Goal: Task Accomplishment & Management: Complete application form

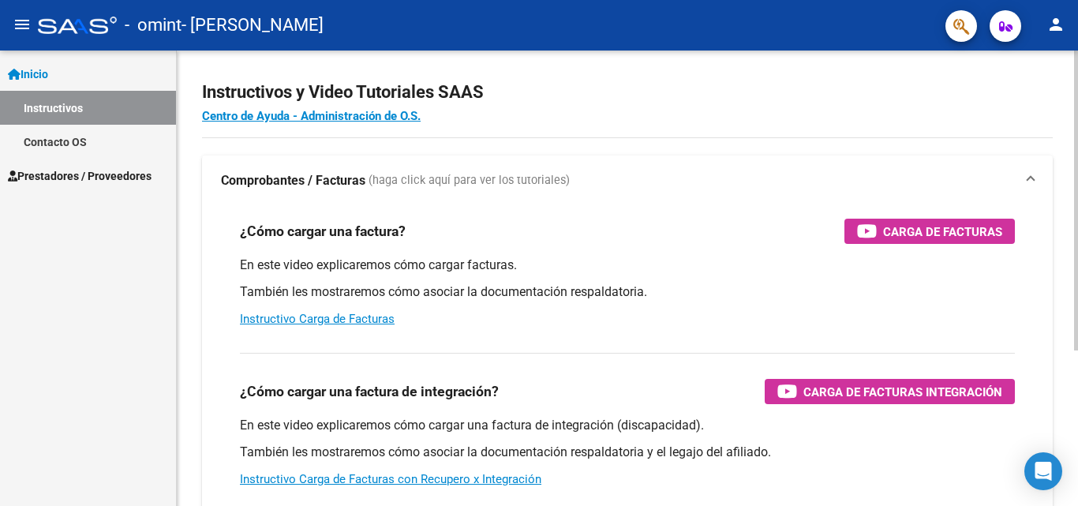
scroll to position [171, 0]
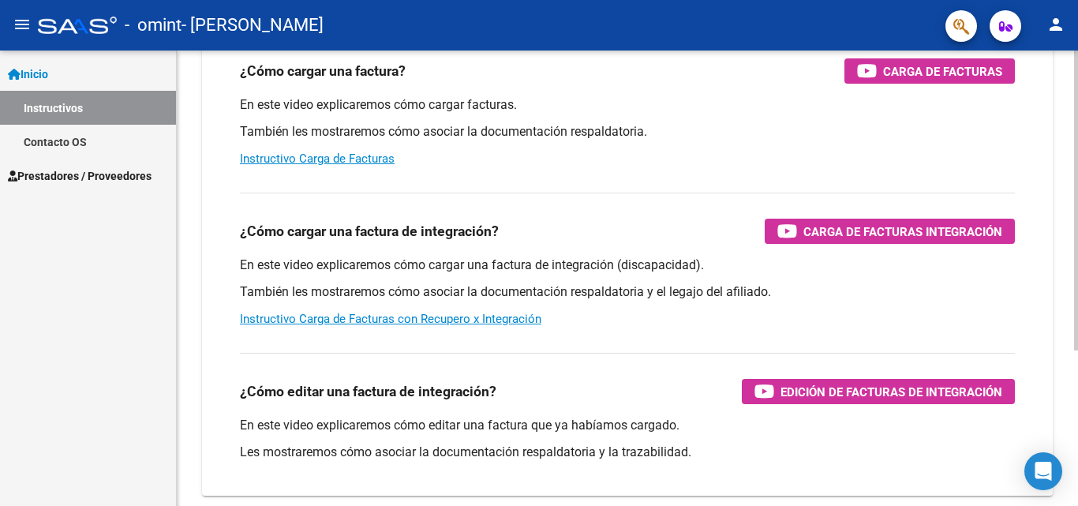
click at [1071, 343] on div "Instructivos y Video Tutoriales SAAS Centro de Ayuda - Administración de O.S. C…" at bounding box center [629, 225] width 905 height 692
click at [827, 229] on span "Carga de Facturas Integración" at bounding box center [903, 232] width 199 height 20
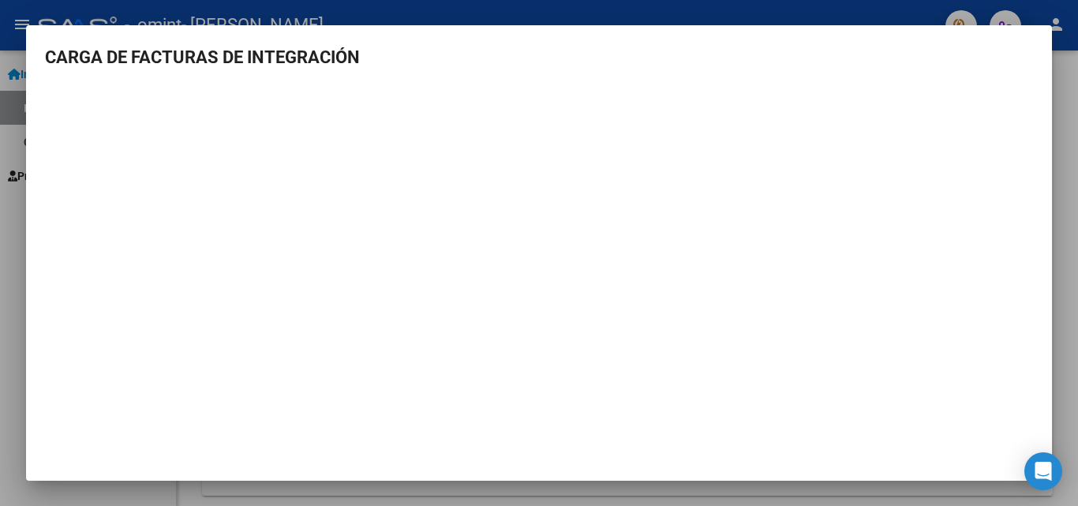
click at [1077, 84] on div at bounding box center [539, 253] width 1078 height 506
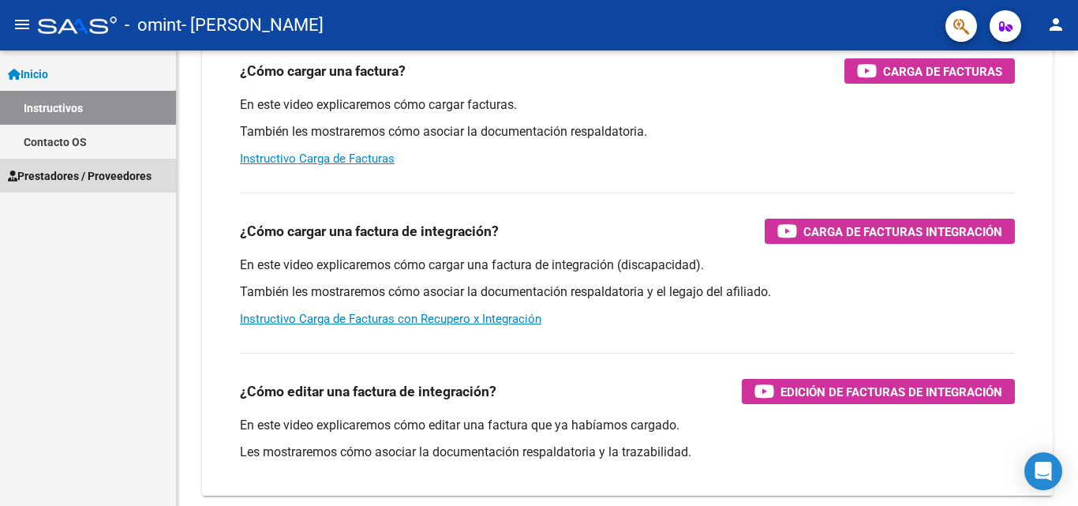
click at [63, 170] on span "Prestadores / Proveedores" at bounding box center [80, 175] width 144 height 17
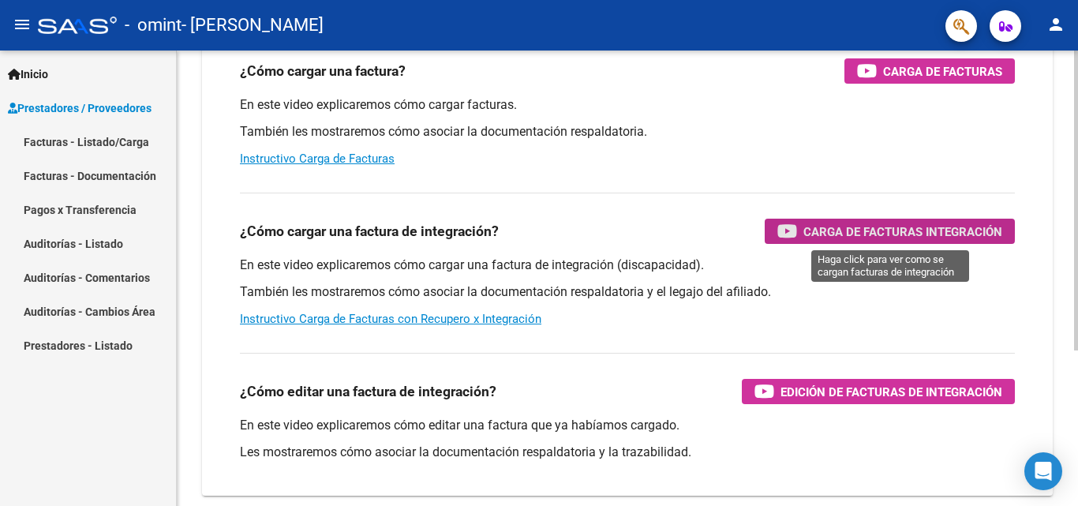
click at [853, 230] on span "Carga de Facturas Integración" at bounding box center [903, 232] width 199 height 20
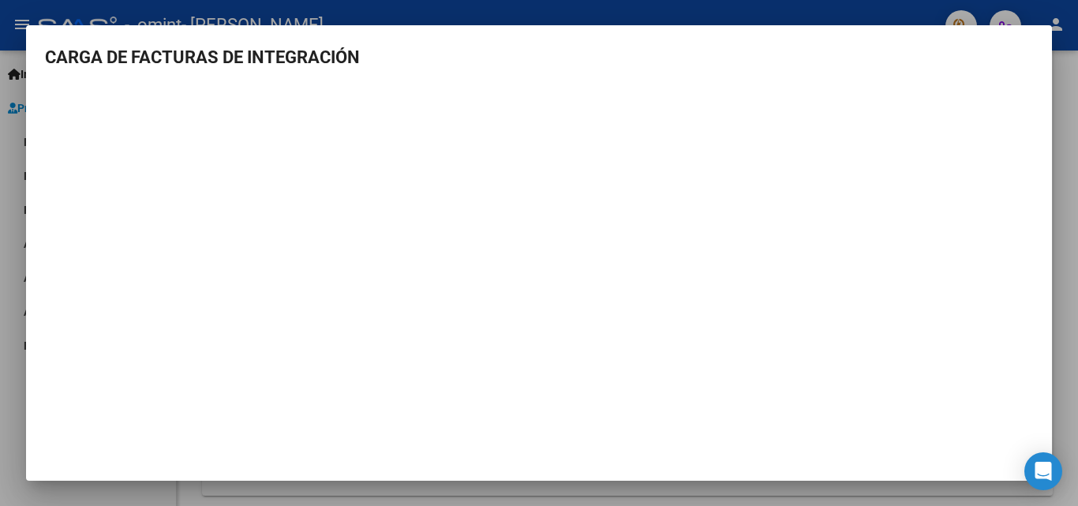
click at [1070, 81] on div at bounding box center [539, 253] width 1078 height 506
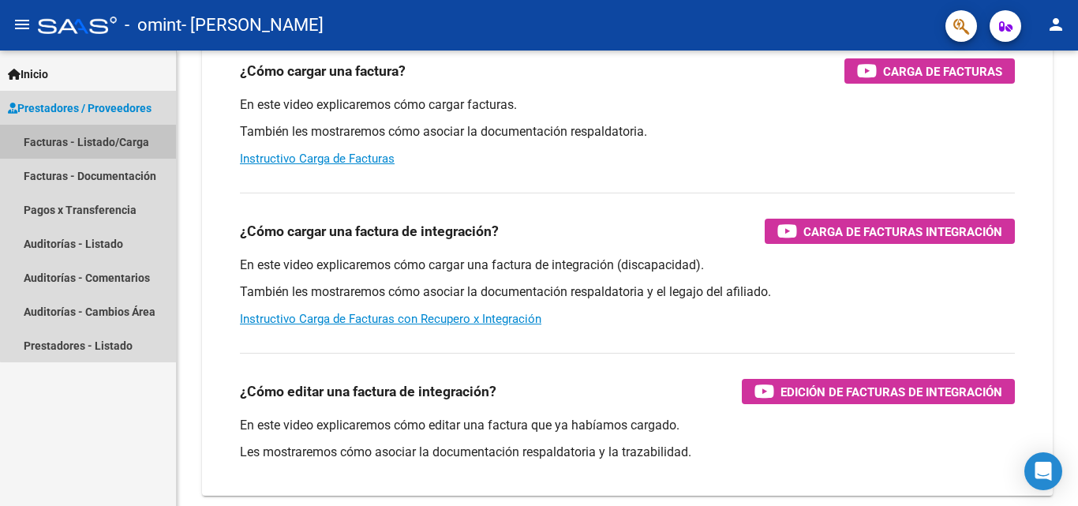
click at [111, 140] on link "Facturas - Listado/Carga" at bounding box center [88, 142] width 176 height 34
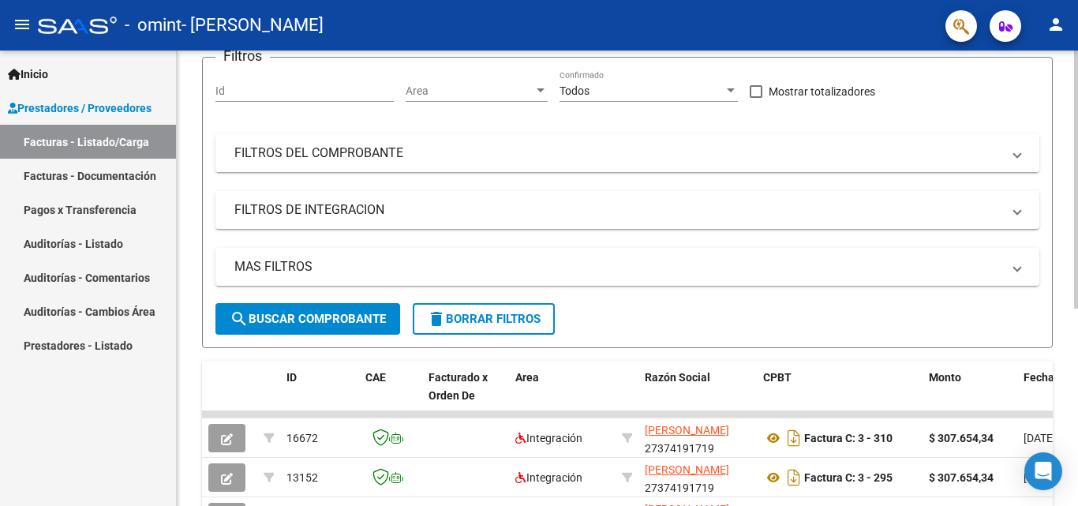
scroll to position [171, 0]
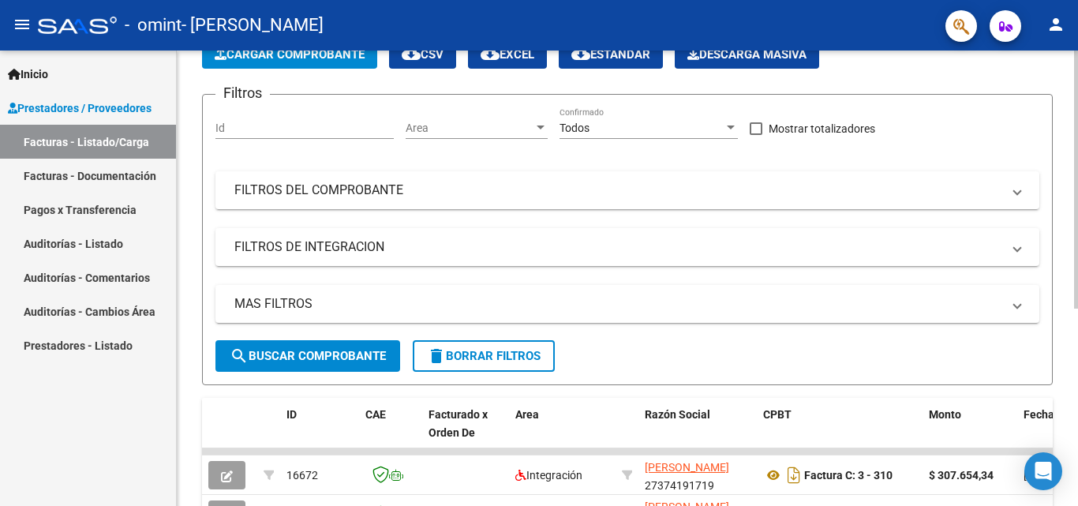
click at [1077, 111] on div at bounding box center [1076, 234] width 4 height 258
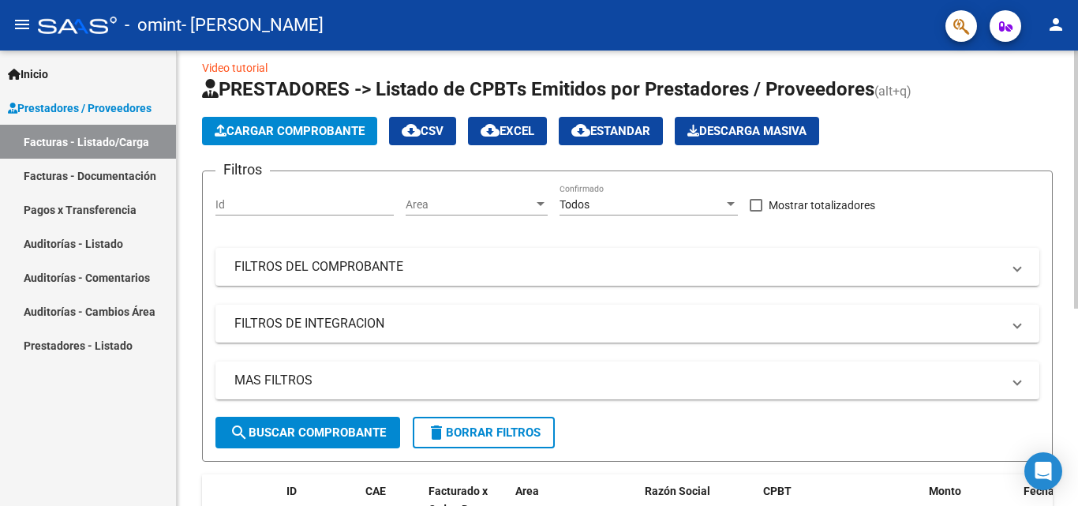
click at [1077, 67] on div at bounding box center [1076, 189] width 4 height 258
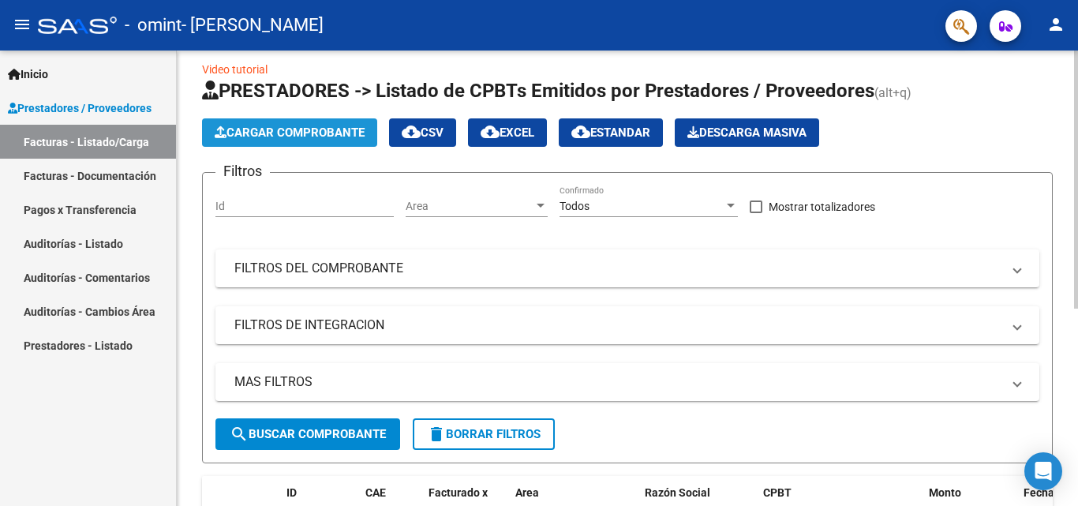
click at [279, 132] on span "Cargar Comprobante" at bounding box center [290, 132] width 150 height 14
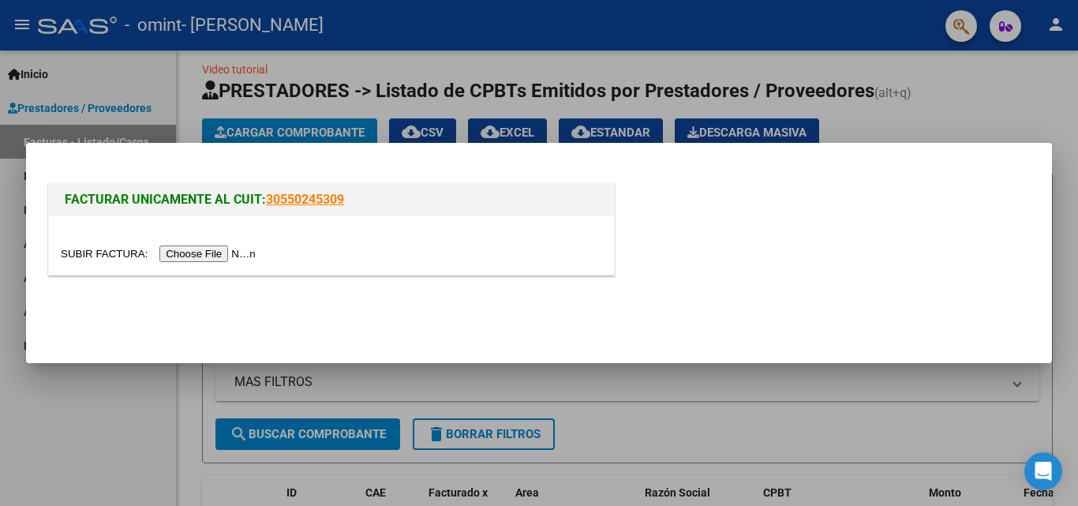
click at [229, 262] on input "file" at bounding box center [161, 253] width 200 height 17
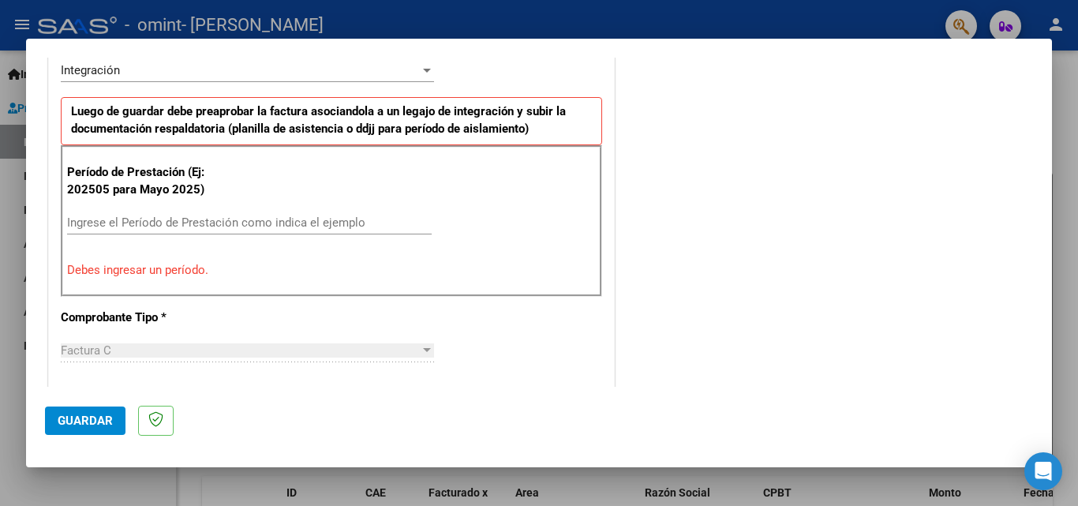
scroll to position [397, 0]
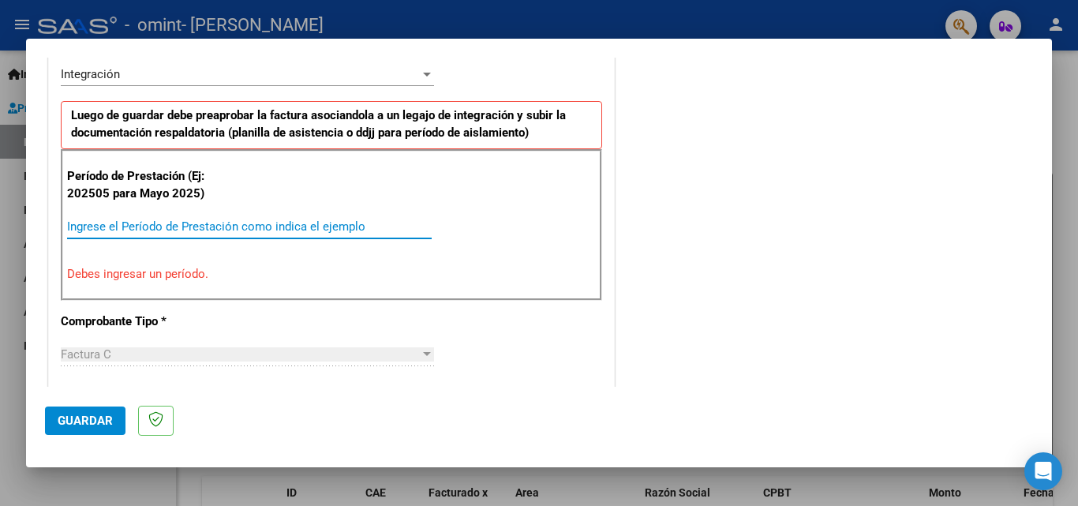
click at [329, 221] on input "Ingrese el Período de Prestación como indica el ejemplo" at bounding box center [249, 226] width 365 height 14
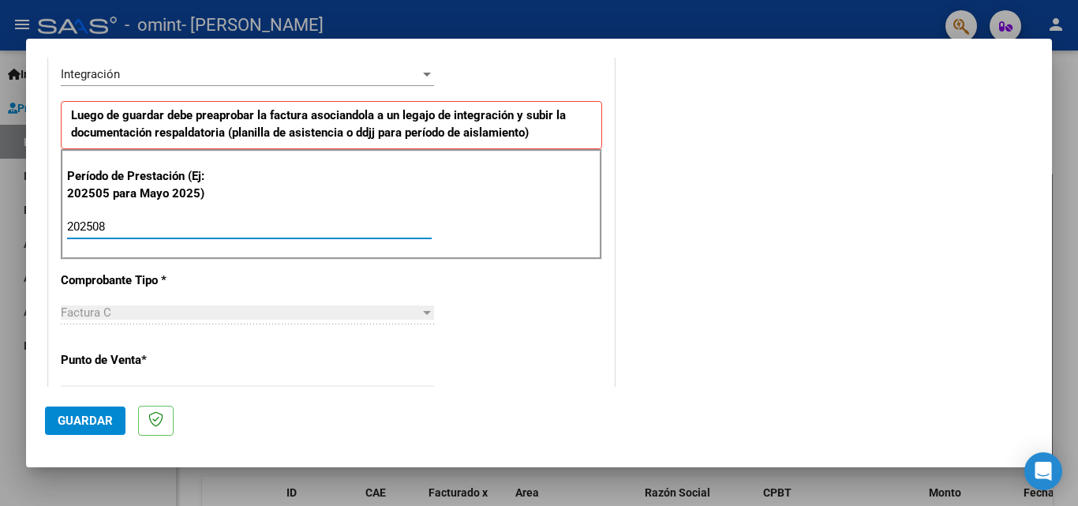
type input "202508"
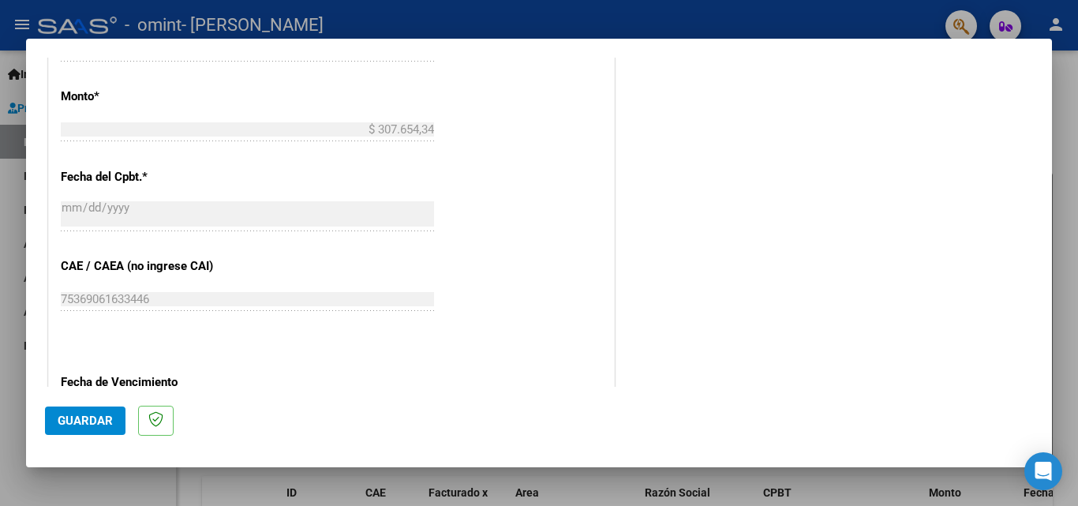
scroll to position [831, 0]
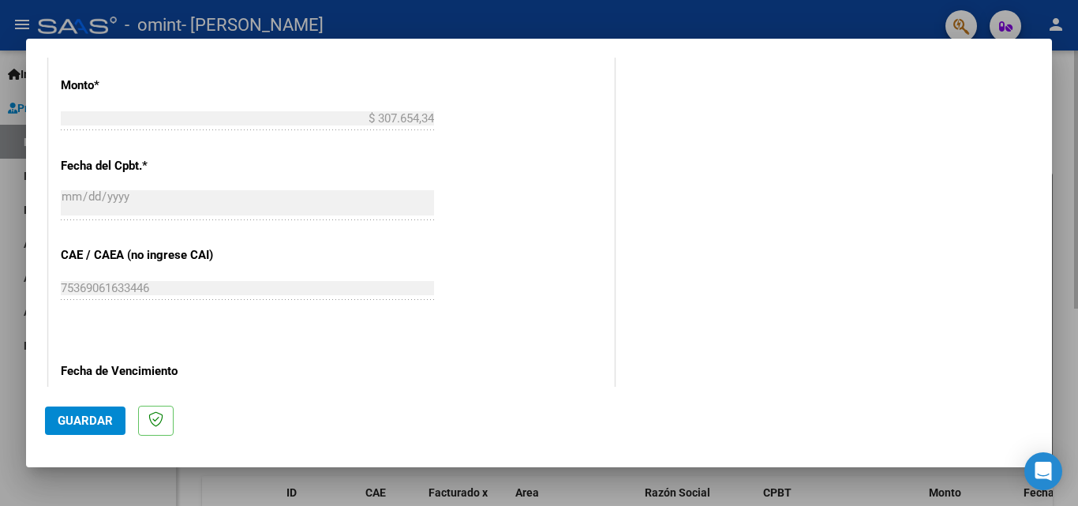
drag, startPoint x: 1053, startPoint y: 267, endPoint x: 1053, endPoint y: 275, distance: 8.7
click at [1053, 275] on div at bounding box center [539, 253] width 1078 height 506
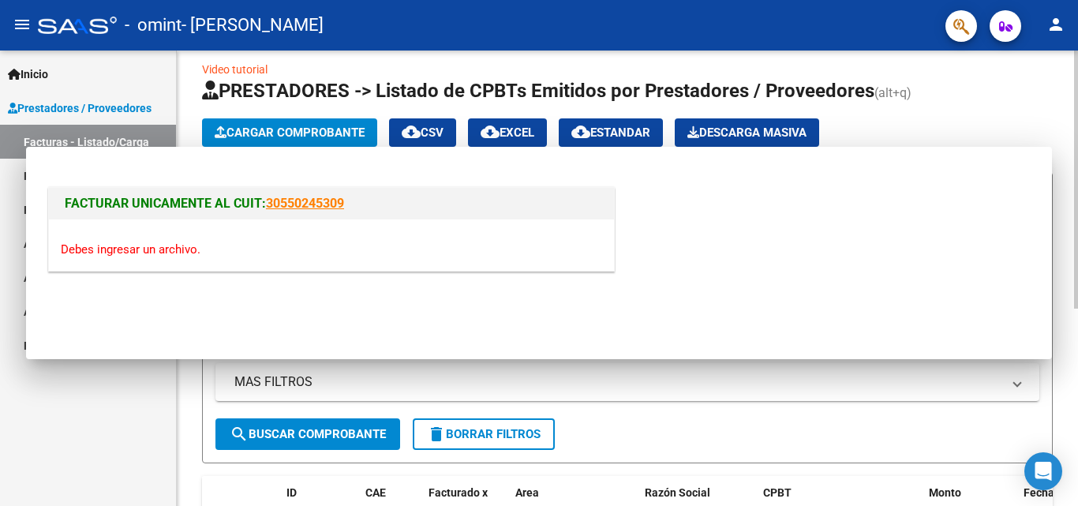
scroll to position [0, 0]
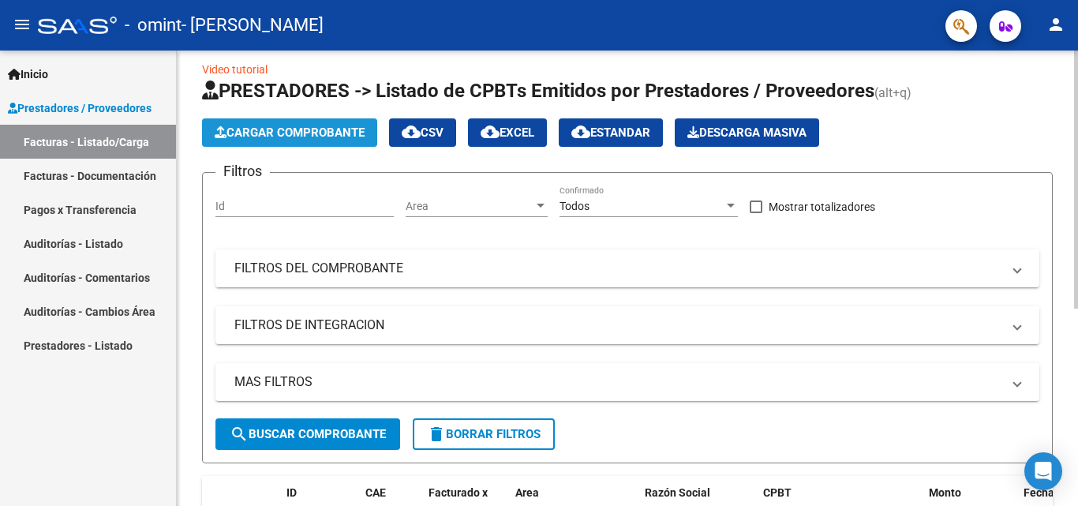
click at [323, 136] on span "Cargar Comprobante" at bounding box center [290, 132] width 150 height 14
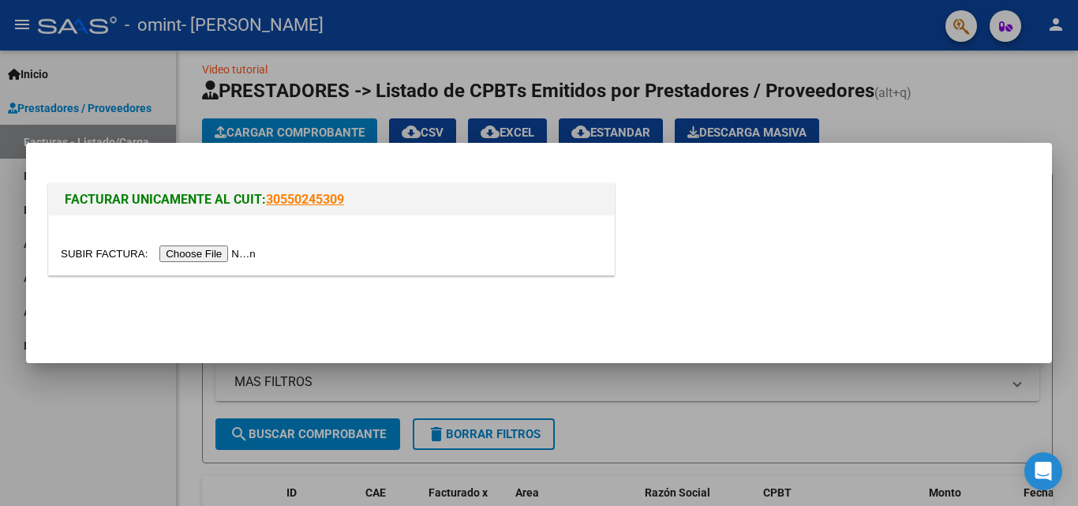
click at [233, 256] on input "file" at bounding box center [161, 253] width 200 height 17
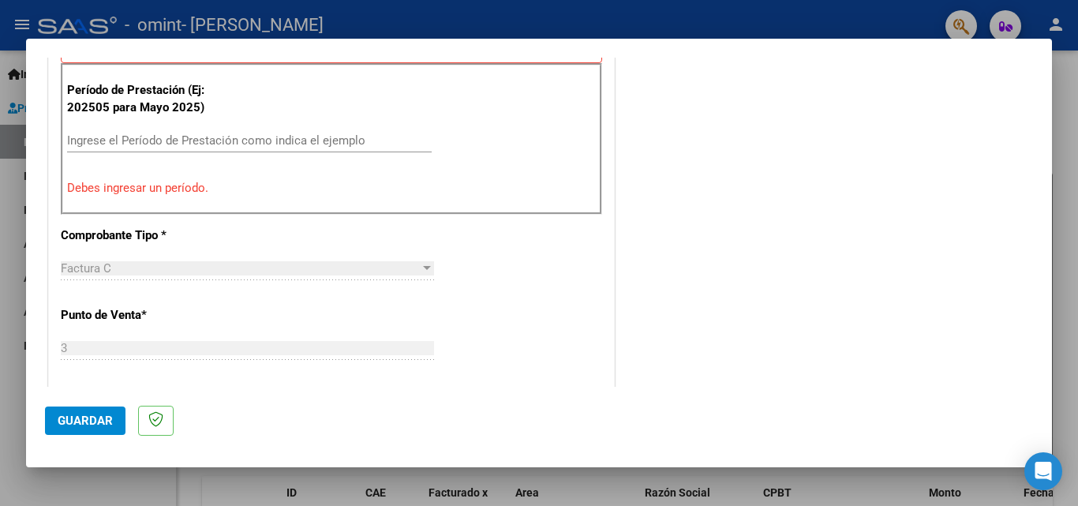
scroll to position [490, 0]
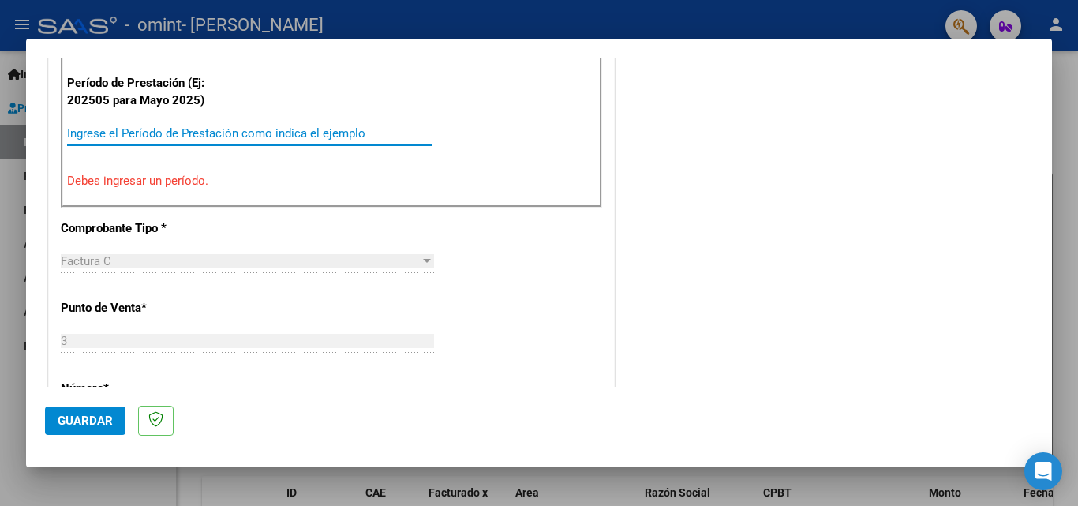
click at [330, 136] on input "Ingrese el Período de Prestación como indica el ejemplo" at bounding box center [249, 133] width 365 height 14
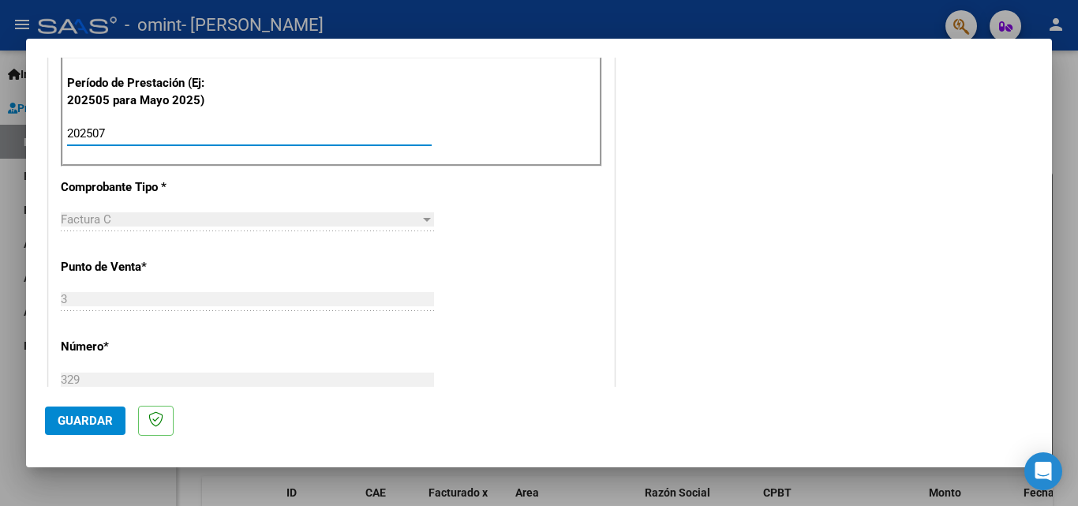
type input "202508"
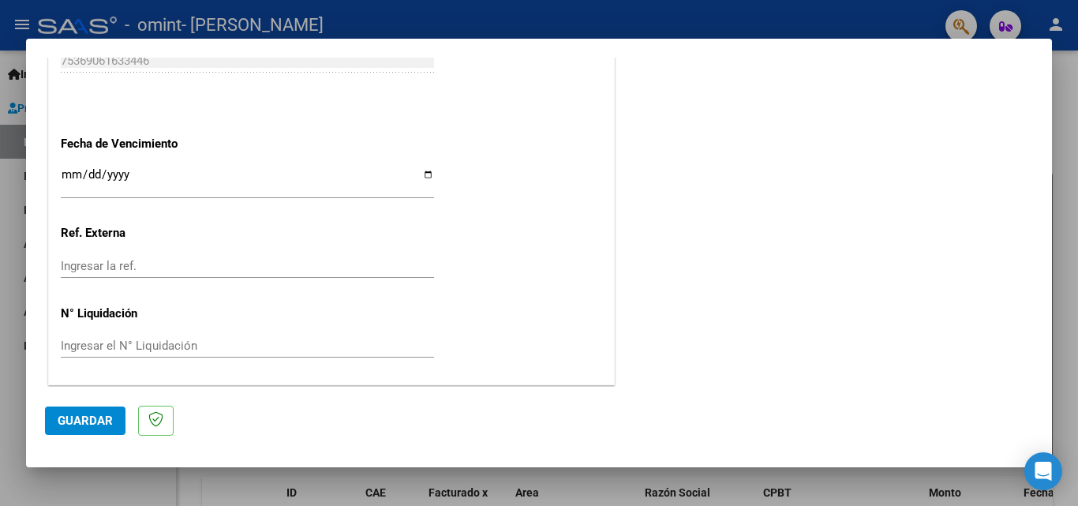
scroll to position [1060, 0]
click at [428, 189] on input "Ingresar la fecha" at bounding box center [247, 179] width 373 height 25
click at [414, 178] on input "Ingresar la fecha" at bounding box center [247, 179] width 373 height 25
type input "0009-01-30"
click at [85, 173] on input "Ingresar la fecha" at bounding box center [247, 179] width 373 height 25
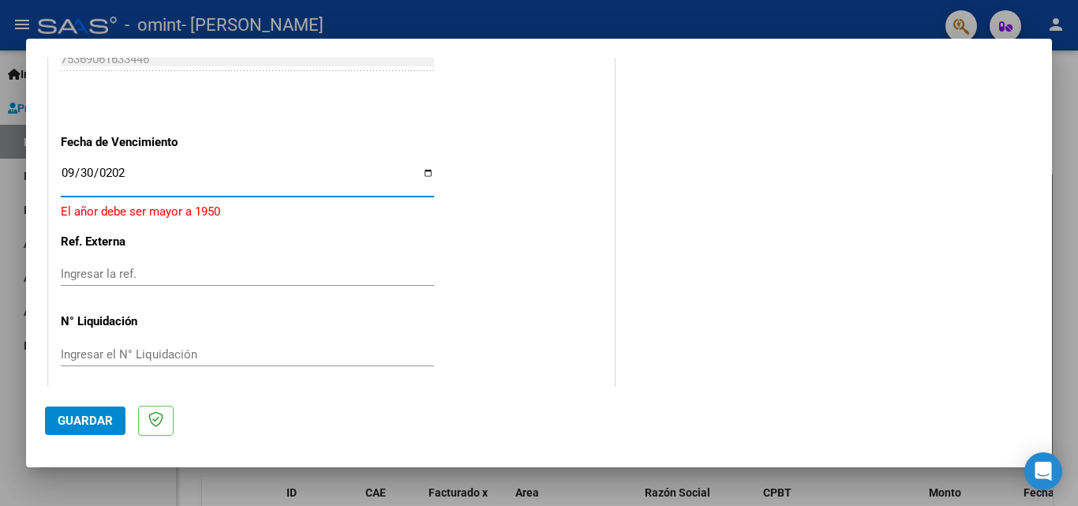
type input "[DATE]"
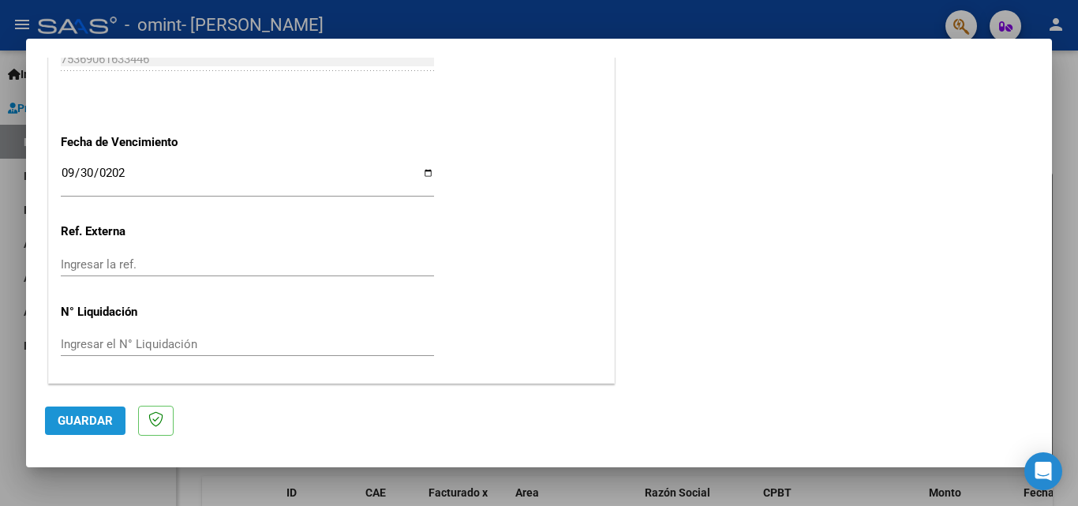
click at [93, 423] on span "Guardar" at bounding box center [85, 421] width 55 height 14
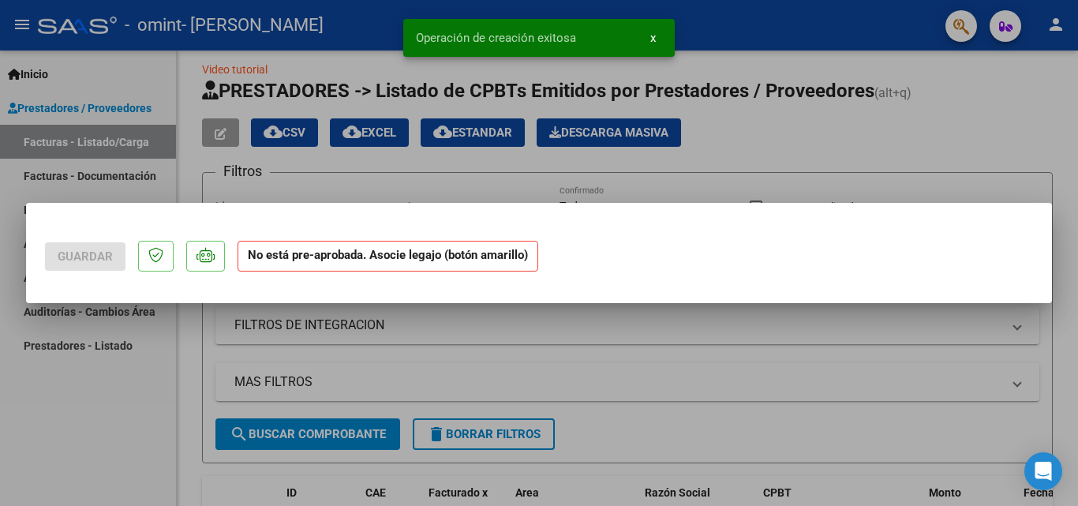
scroll to position [0, 0]
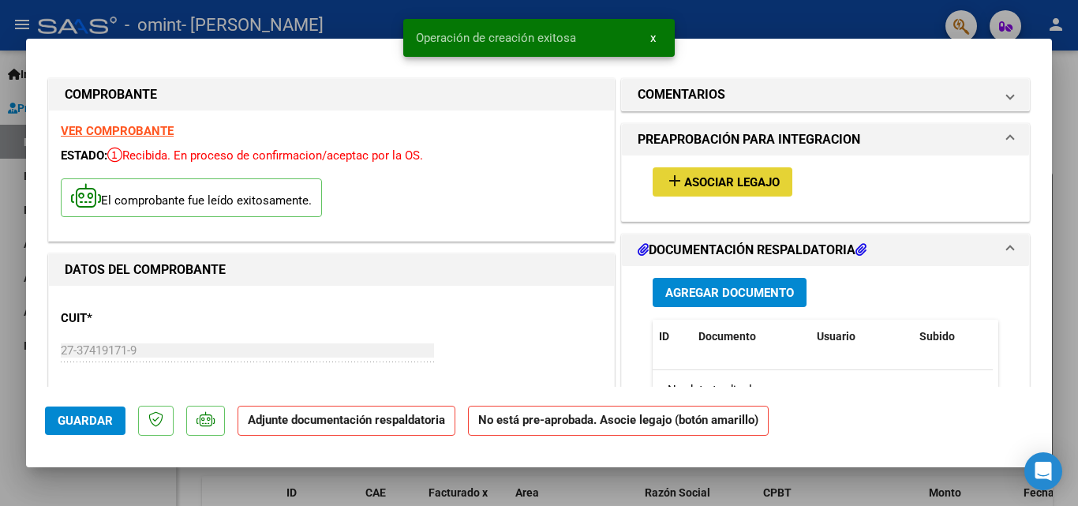
click at [742, 182] on span "Asociar Legajo" at bounding box center [732, 182] width 96 height 14
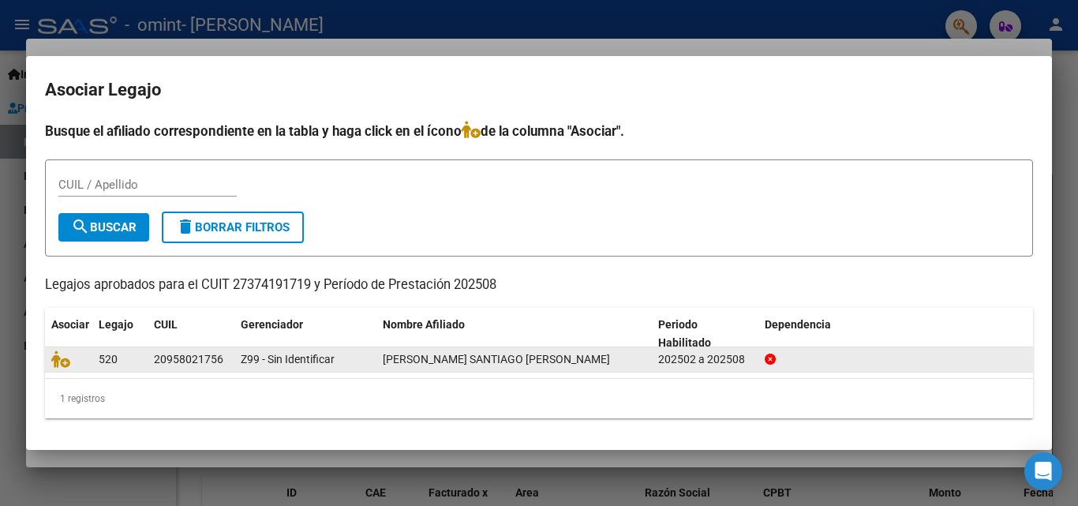
click at [84, 364] on div at bounding box center [68, 359] width 35 height 18
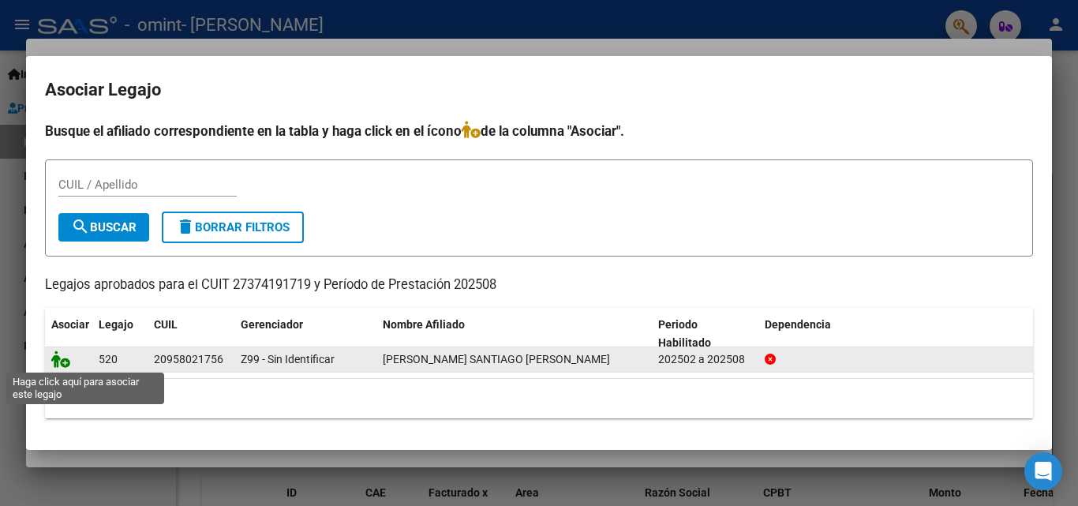
click at [67, 360] on icon at bounding box center [60, 358] width 19 height 17
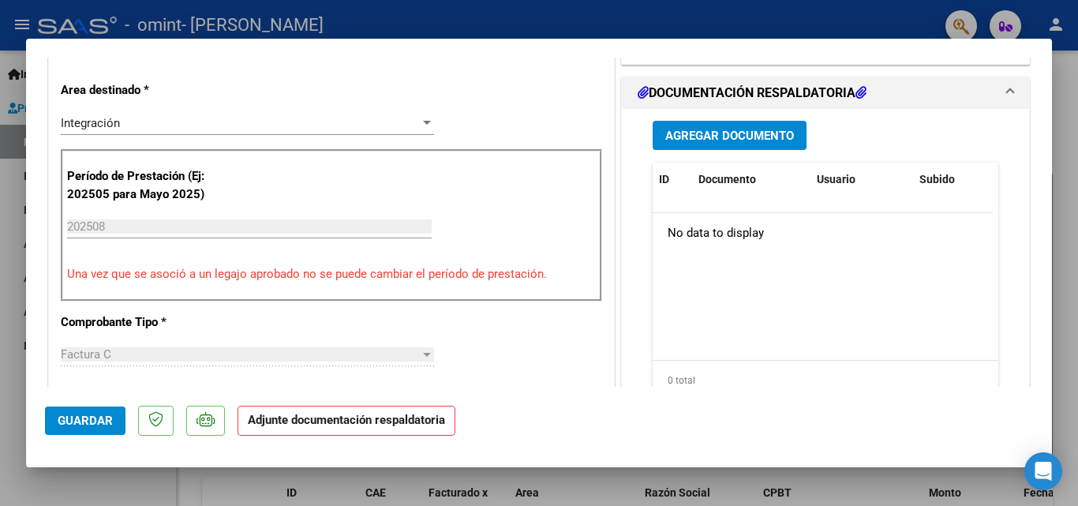
scroll to position [382, 0]
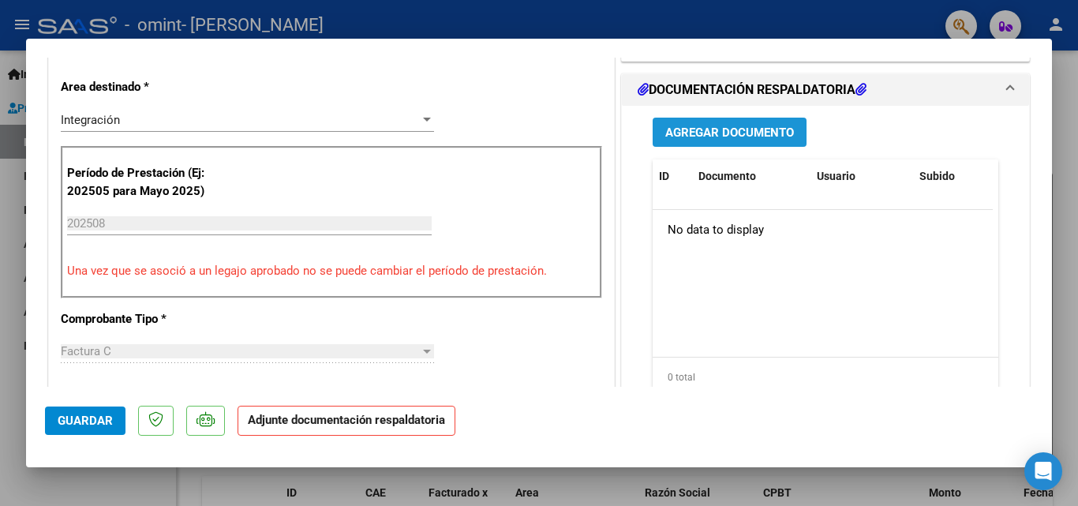
click at [756, 125] on span "Agregar Documento" at bounding box center [729, 132] width 129 height 14
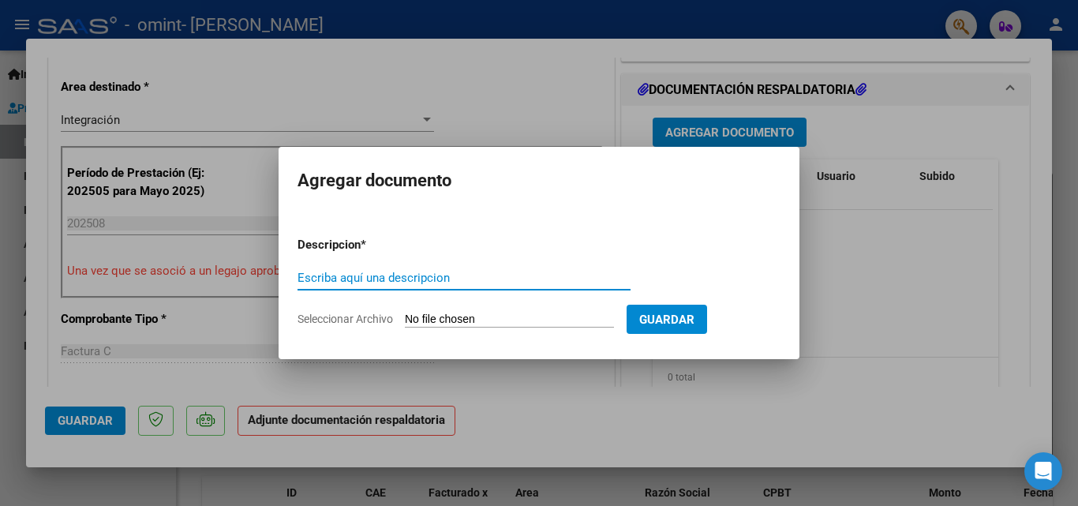
type input "l"
click at [303, 279] on input "planilla de Asistencia" at bounding box center [464, 278] width 333 height 14
type input "Planilla de Asistencia"
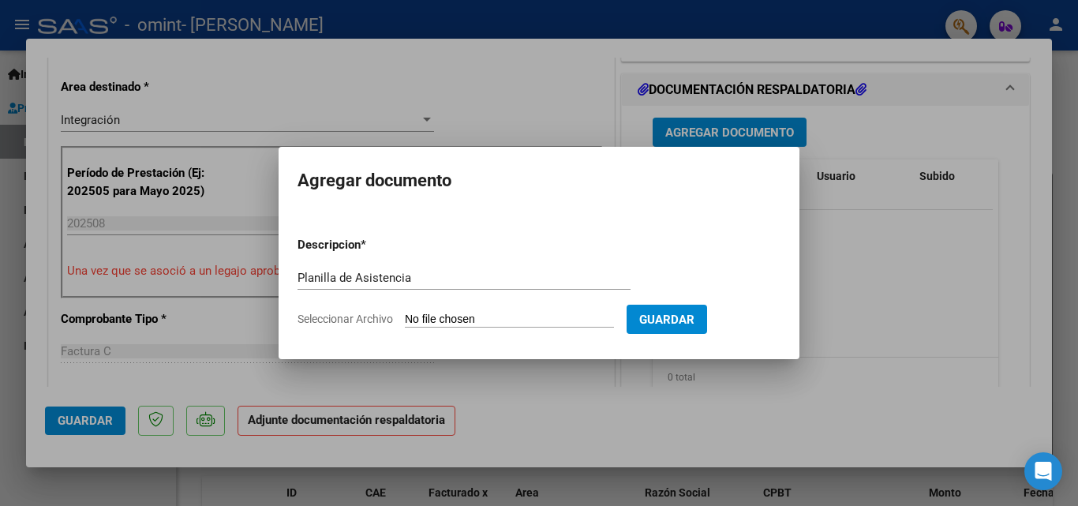
click at [489, 316] on input "Seleccionar Archivo" at bounding box center [509, 320] width 209 height 15
type input "C:\fakepath\Planilla de Asistencia Agosto.pdf"
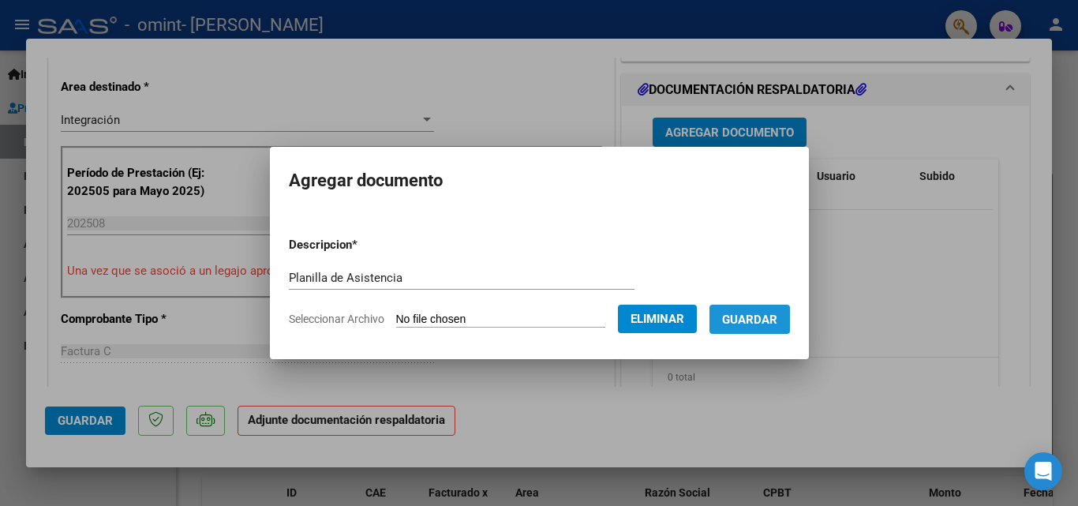
click at [762, 326] on span "Guardar" at bounding box center [749, 320] width 55 height 14
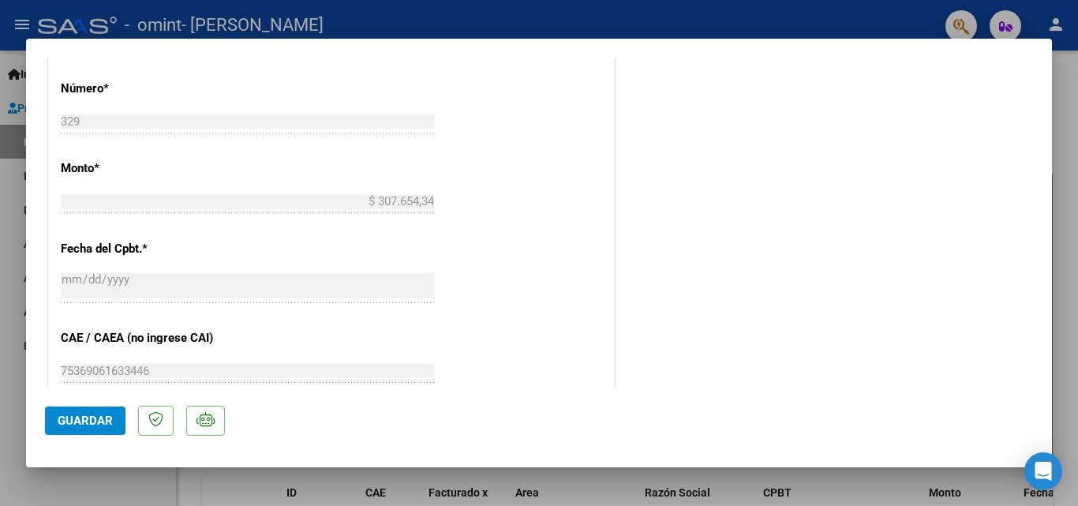
scroll to position [1084, 0]
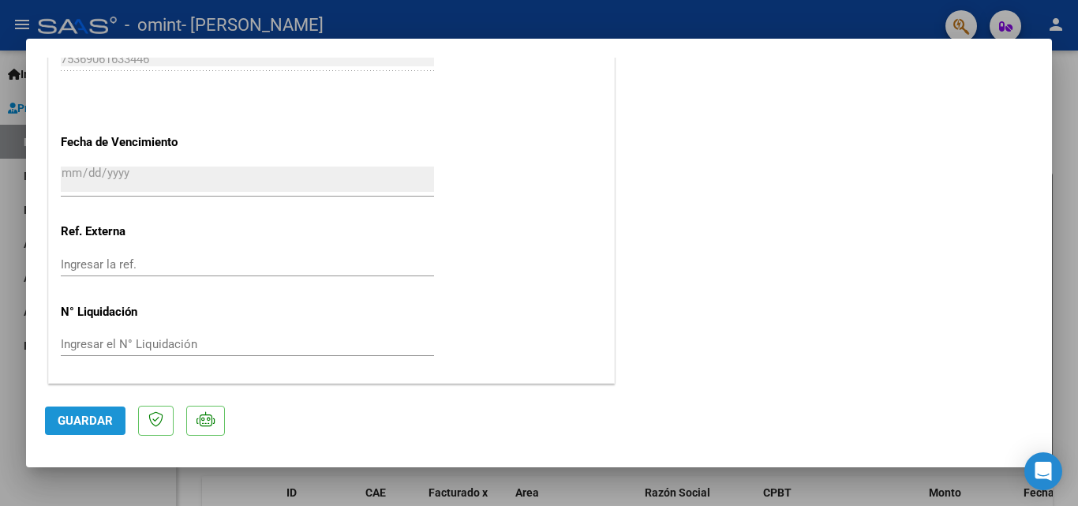
click at [111, 412] on button "Guardar" at bounding box center [85, 420] width 81 height 28
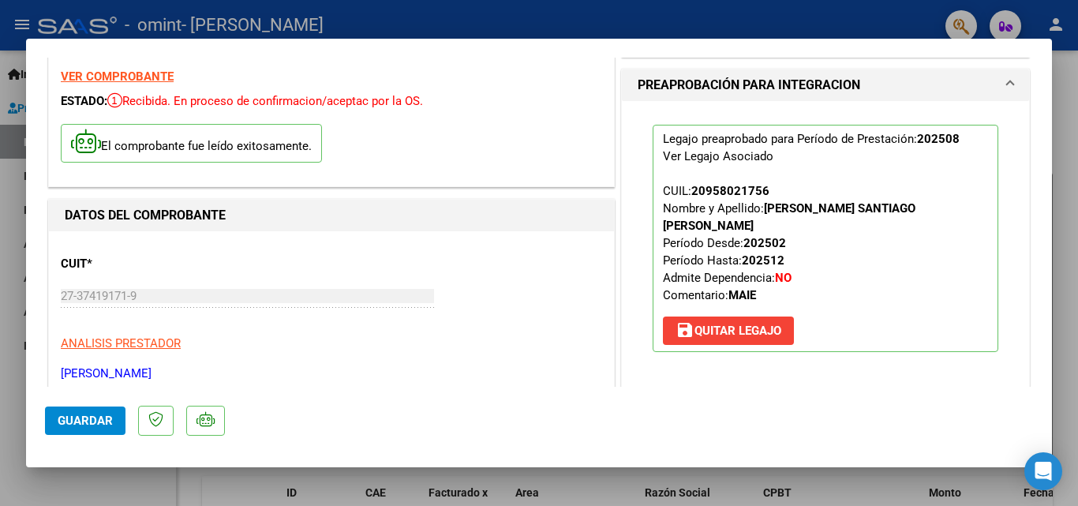
scroll to position [0, 0]
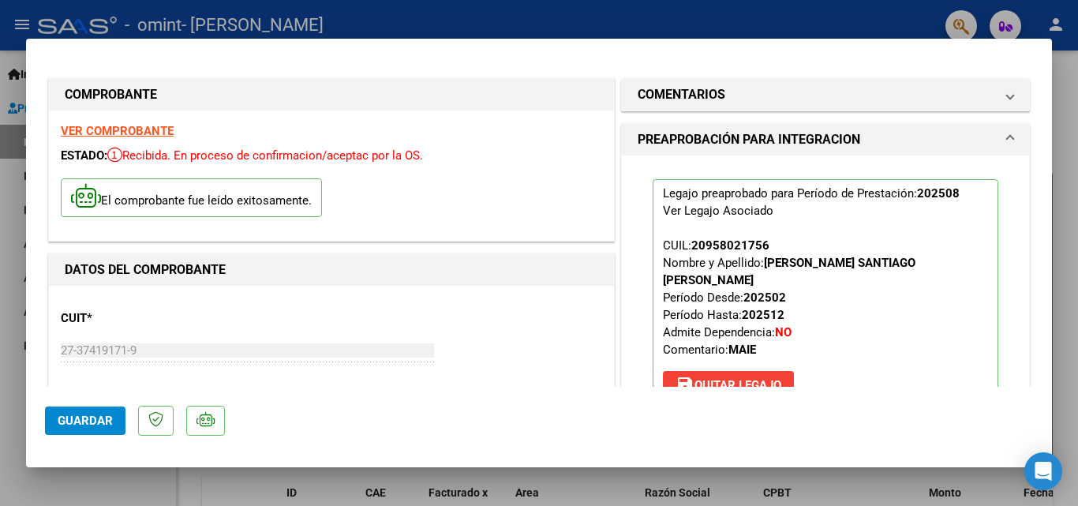
click at [1069, 116] on div at bounding box center [539, 253] width 1078 height 506
